Goal: Task Accomplishment & Management: Manage account settings

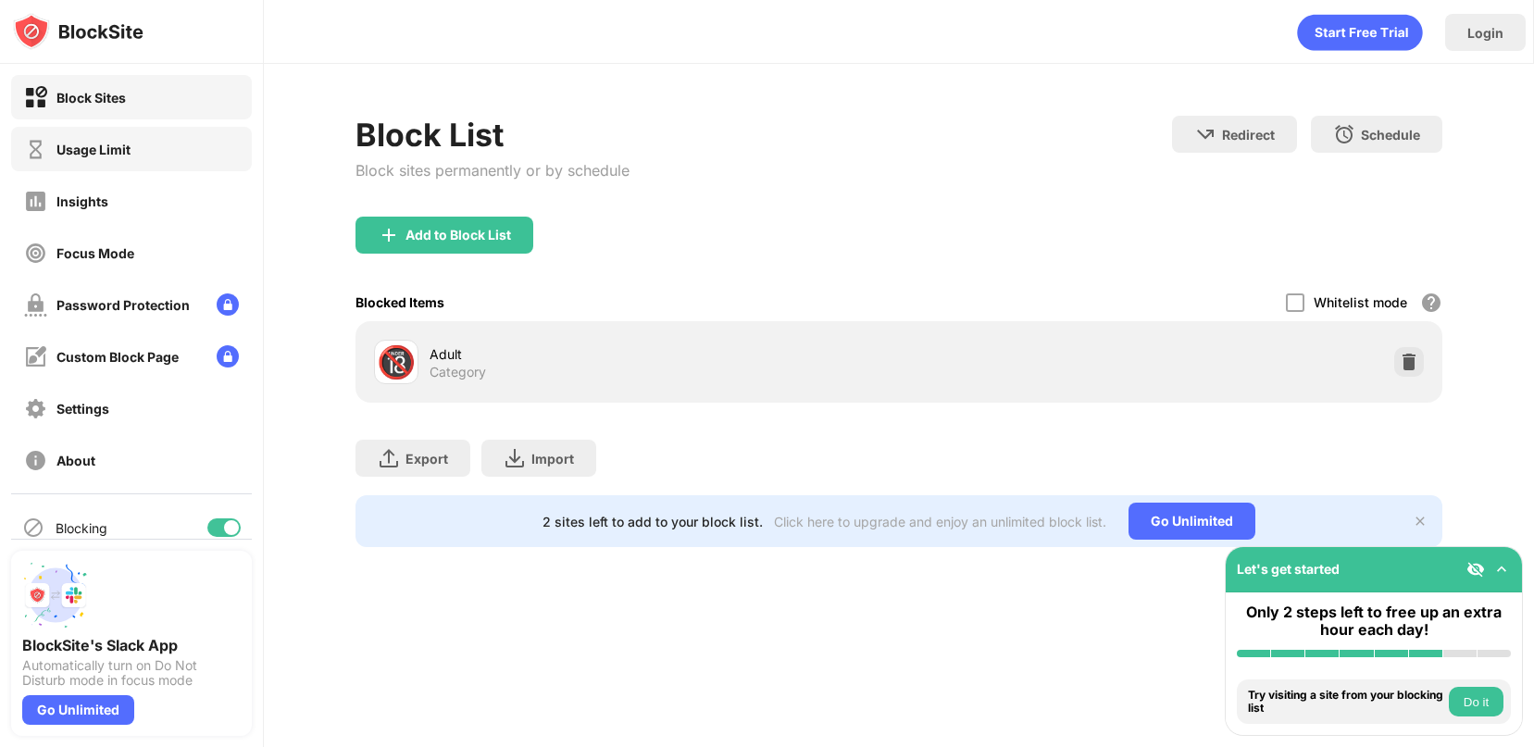
click at [104, 156] on div "Usage Limit" at bounding box center [93, 150] width 74 height 16
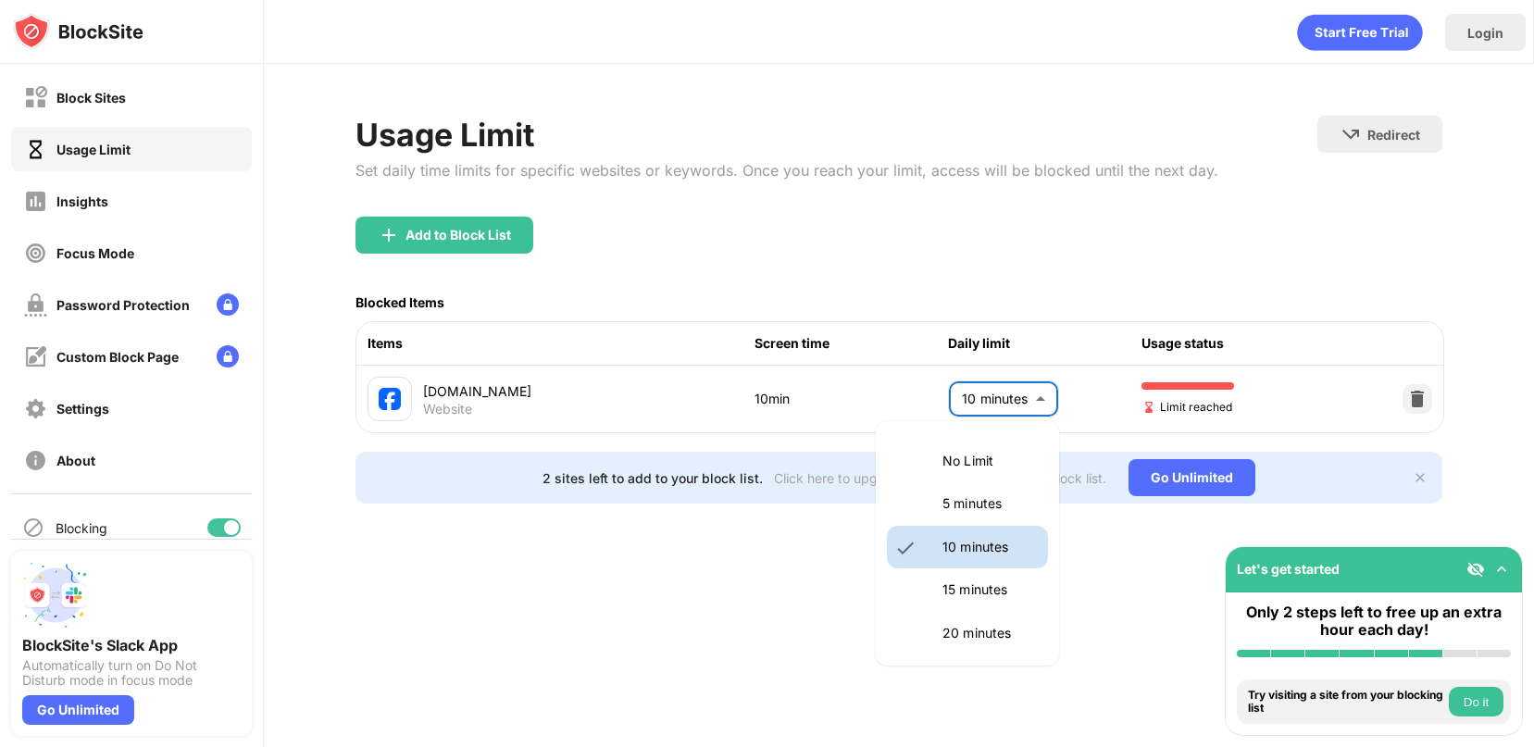
click at [1020, 402] on body "Block Sites Usage Limit Insights Focus Mode Password Protection Custom Block Pa…" at bounding box center [767, 373] width 1534 height 747
click at [1411, 389] on div at bounding box center [767, 373] width 1534 height 747
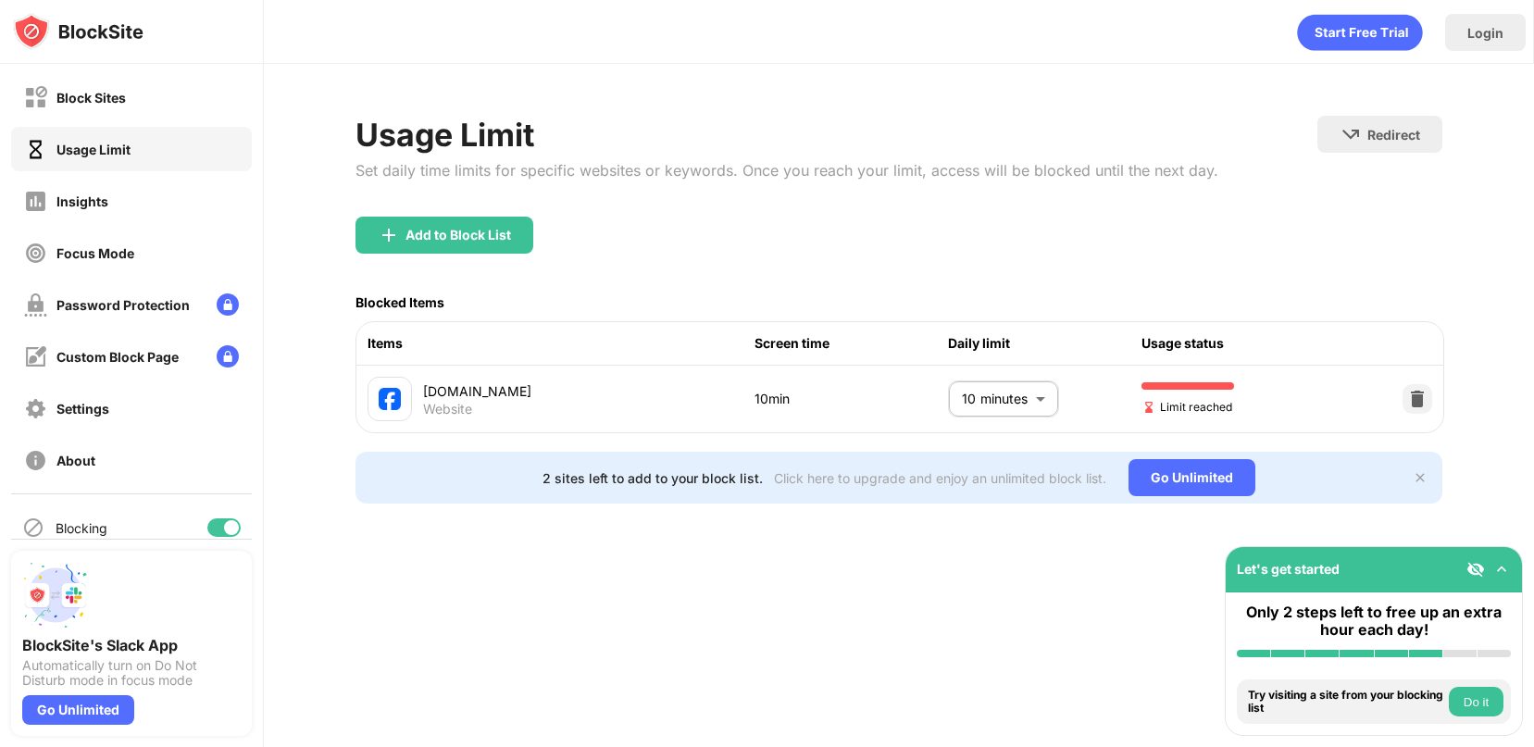
click at [1419, 405] on img at bounding box center [1417, 399] width 19 height 19
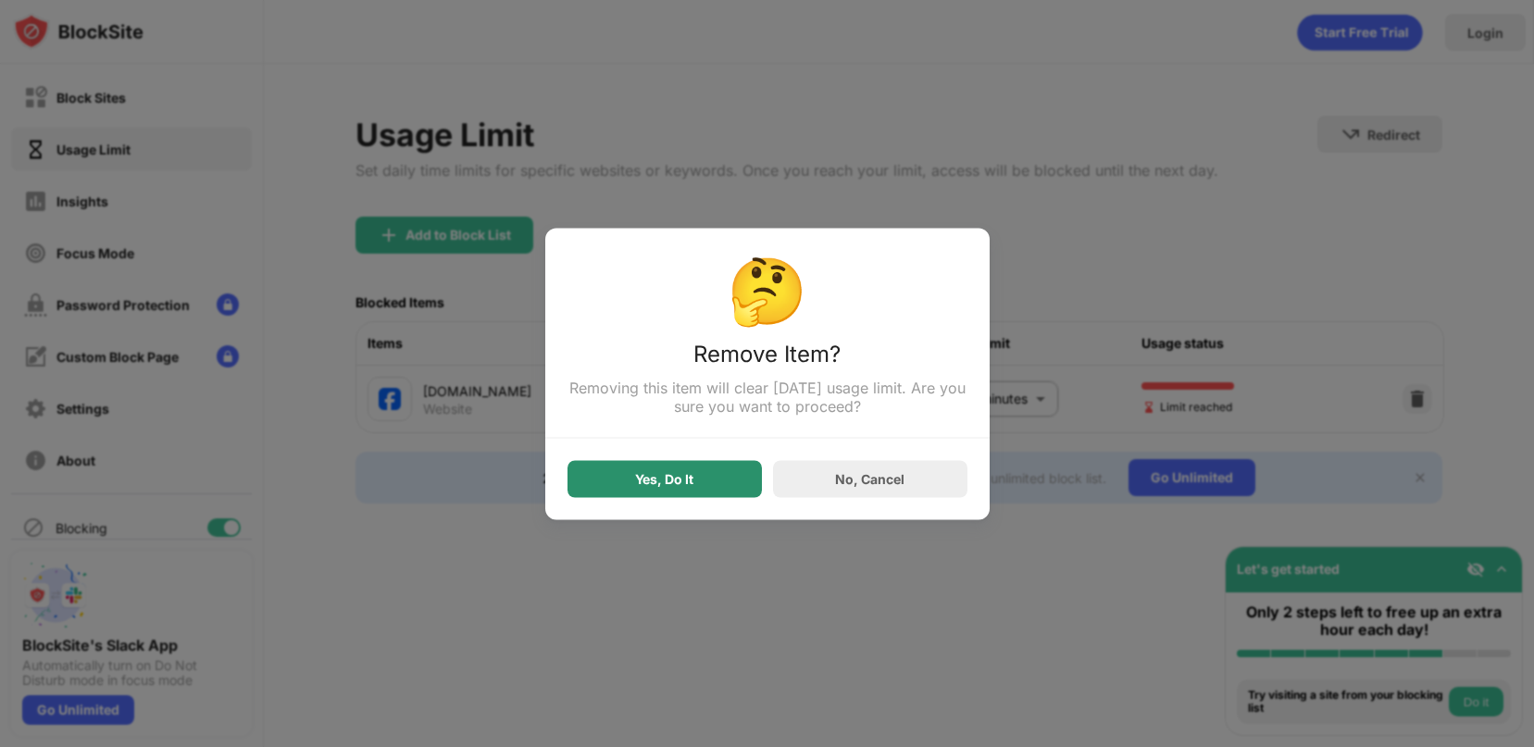
click at [711, 493] on div "Yes, Do It" at bounding box center [665, 478] width 194 height 37
